Goal: Check status: Check status

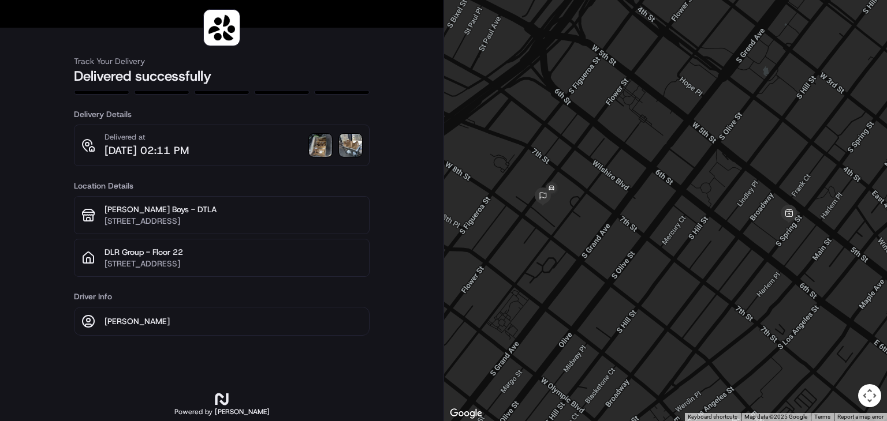
click at [323, 153] on img at bounding box center [320, 145] width 23 height 23
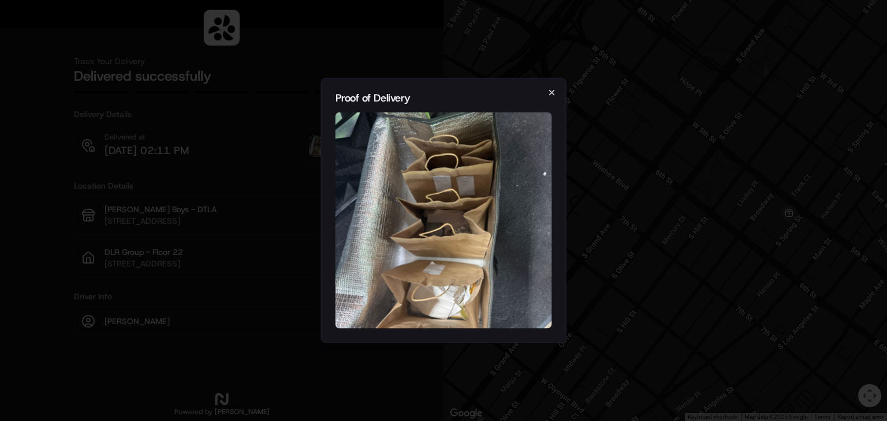
click at [554, 93] on icon "button" at bounding box center [551, 92] width 9 height 9
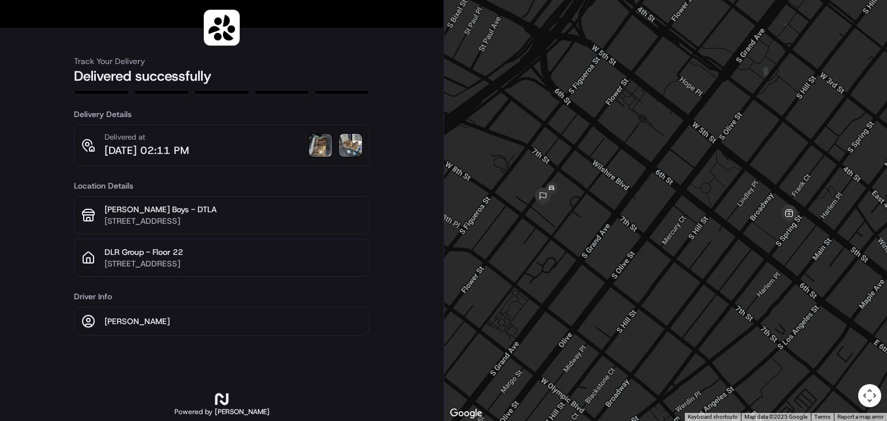
click at [352, 145] on img at bounding box center [350, 145] width 23 height 23
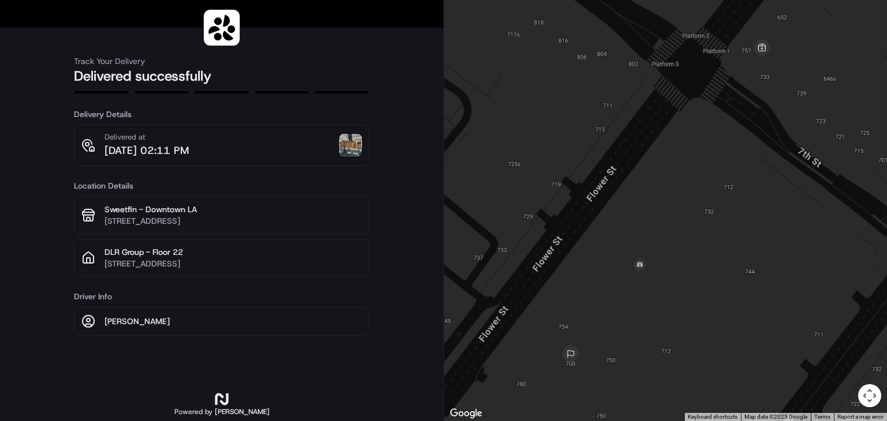
click at [360, 152] on img at bounding box center [350, 145] width 23 height 23
